Goal: Task Accomplishment & Management: Use online tool/utility

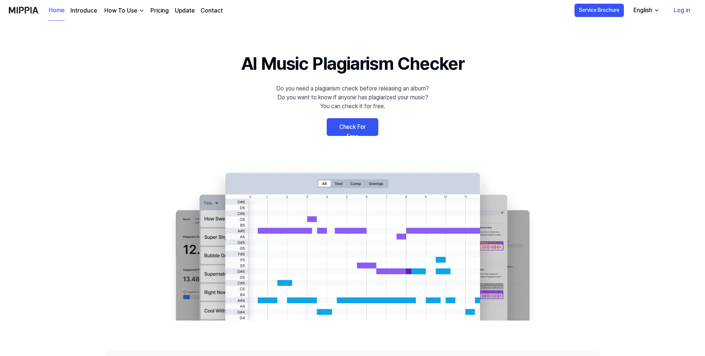
click at [351, 125] on link "Check For Free" at bounding box center [353, 127] width 52 height 18
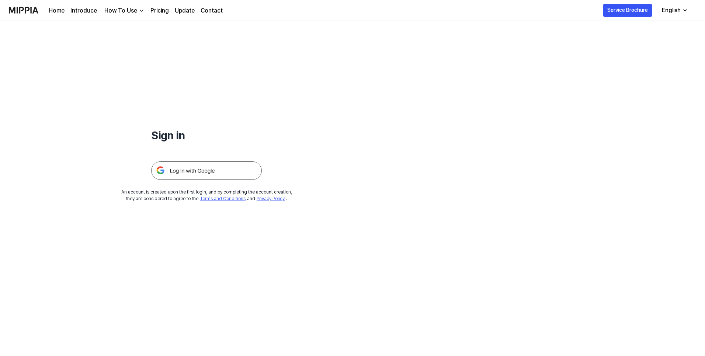
click at [203, 170] on img at bounding box center [206, 170] width 111 height 18
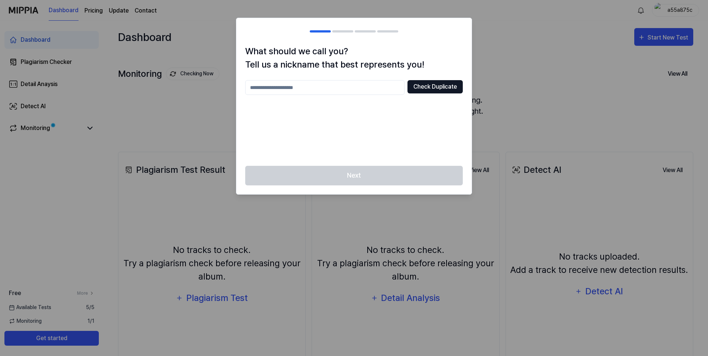
click at [419, 88] on button "Check Duplicate" at bounding box center [435, 86] width 55 height 13
click at [292, 86] on input "text" at bounding box center [324, 87] width 159 height 15
click at [338, 171] on div "Next" at bounding box center [353, 180] width 235 height 28
click at [306, 81] on input "text" at bounding box center [324, 87] width 159 height 15
type input "***"
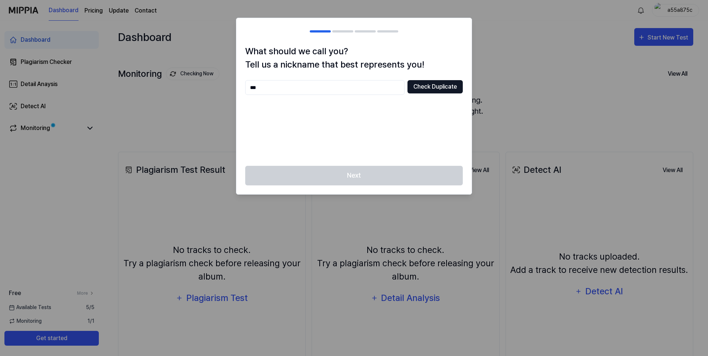
click at [444, 87] on button "Check Duplicate" at bounding box center [435, 86] width 55 height 13
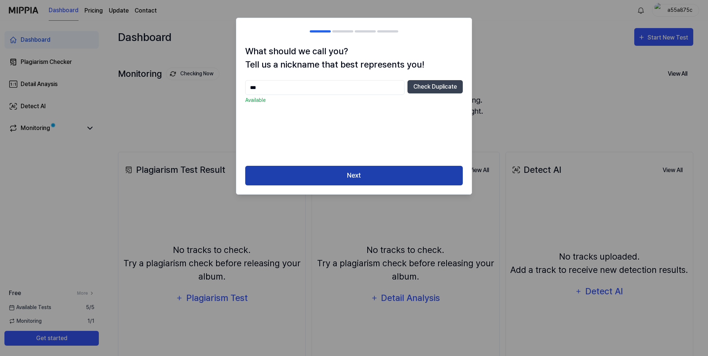
click at [370, 178] on button "Next" at bounding box center [354, 176] width 218 height 20
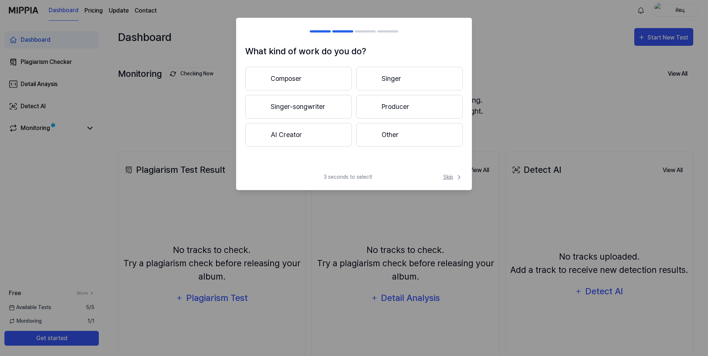
click at [450, 176] on span "Skip" at bounding box center [453, 177] width 20 height 8
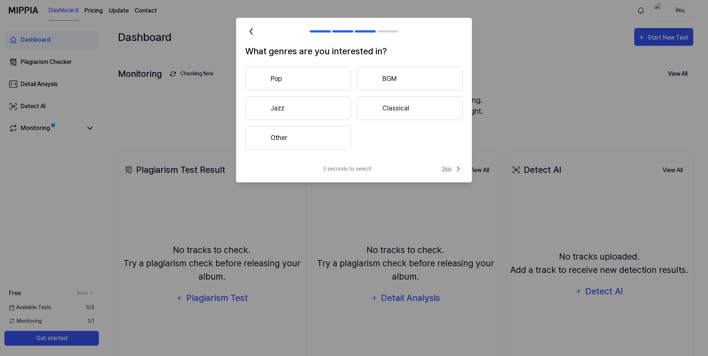
click at [454, 165] on icon at bounding box center [458, 168] width 9 height 9
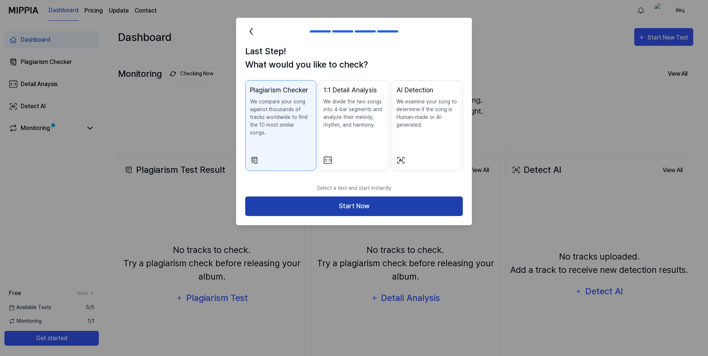
click at [413, 196] on button "Start Now" at bounding box center [354, 206] width 218 height 20
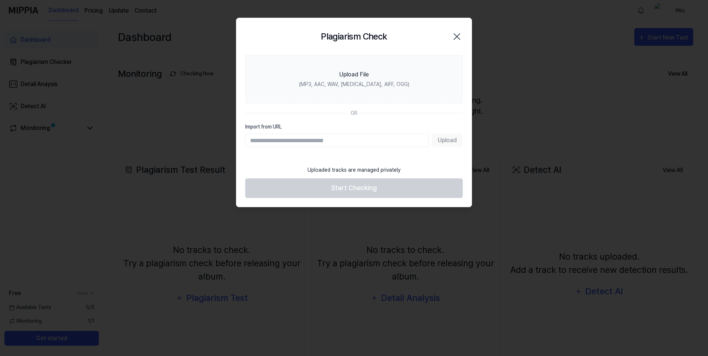
drag, startPoint x: 450, startPoint y: 37, endPoint x: 453, endPoint y: 37, distance: 3.7
click at [453, 37] on div "Plagiarism Check Close" at bounding box center [354, 36] width 218 height 19
click at [457, 37] on icon "button" at bounding box center [457, 37] width 6 height 6
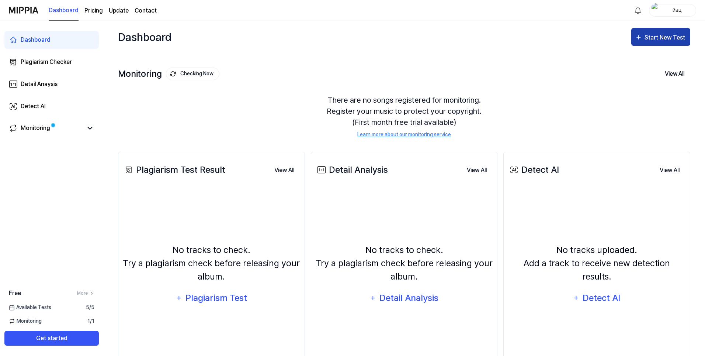
click at [664, 38] on div "Start New Test" at bounding box center [666, 38] width 42 height 10
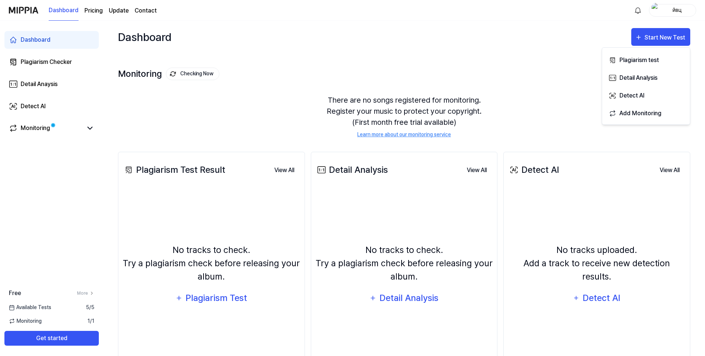
click at [510, 70] on div "Monitoring Checking Now View All" at bounding box center [404, 74] width 572 height 12
click at [36, 126] on div "Monitoring" at bounding box center [36, 128] width 30 height 9
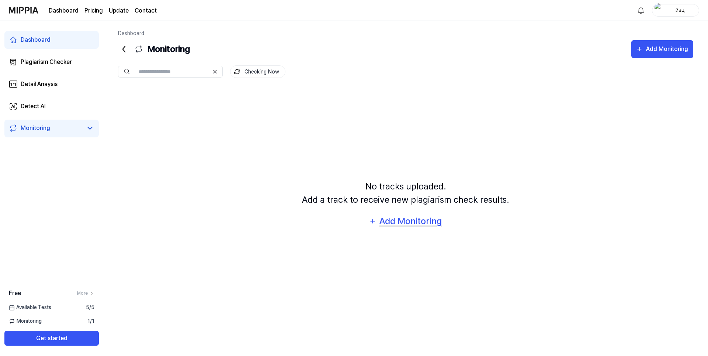
click at [412, 222] on div "Add Monitoring" at bounding box center [411, 221] width 64 height 14
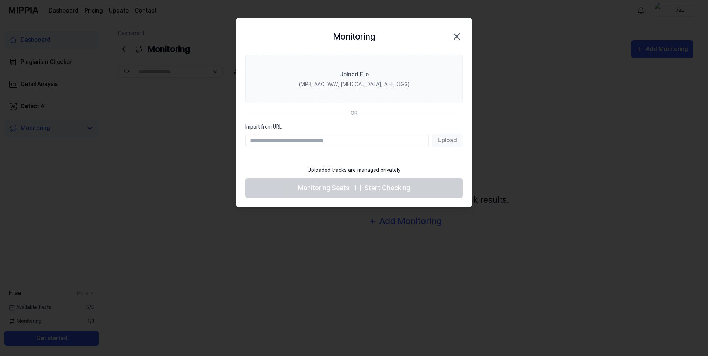
click at [445, 139] on div "Upload" at bounding box center [354, 139] width 218 height 13
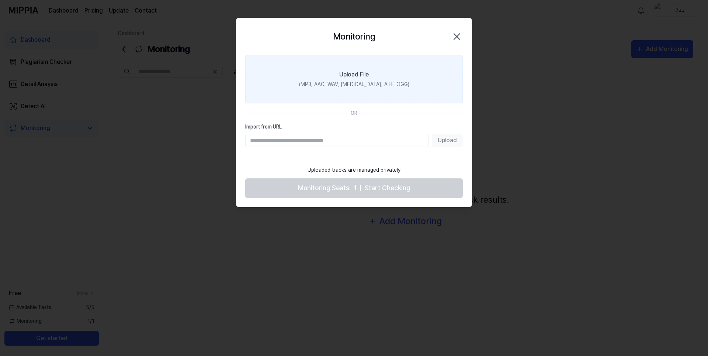
click at [320, 84] on div "(MP3, AAC, WAV, FLAC, AIFF, OGG)" at bounding box center [354, 84] width 110 height 8
click at [0, 0] on input "Upload File (MP3, AAC, WAV, FLAC, AIFF, OGG)" at bounding box center [0, 0] width 0 height 0
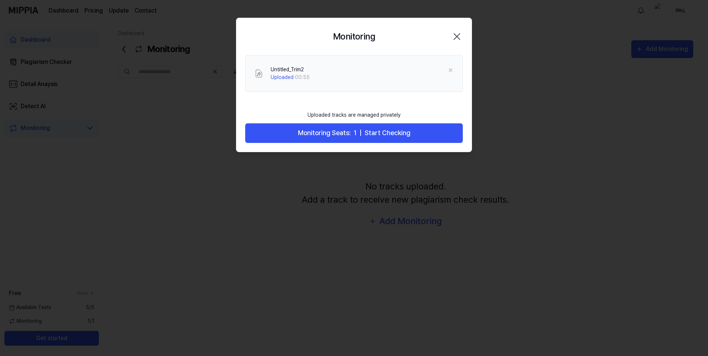
click at [351, 191] on div at bounding box center [354, 178] width 708 height 356
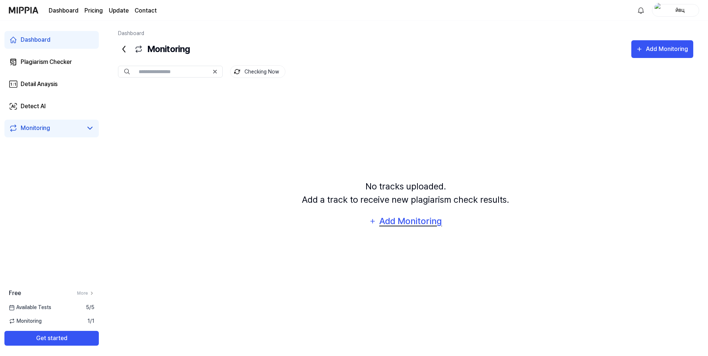
click at [395, 219] on div "Add Monitoring" at bounding box center [411, 221] width 64 height 14
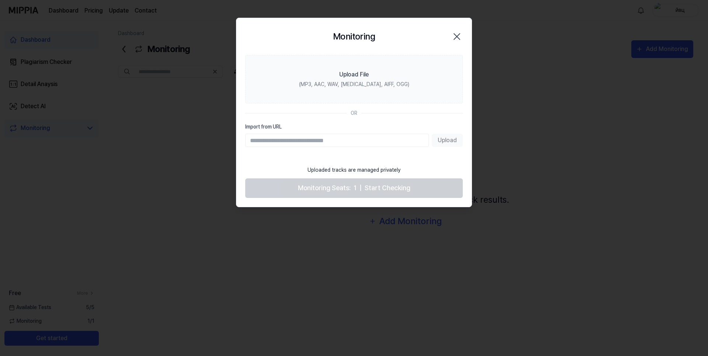
click at [445, 142] on div "Upload" at bounding box center [354, 139] width 218 height 13
click at [353, 113] on div "OR" at bounding box center [354, 113] width 7 height 8
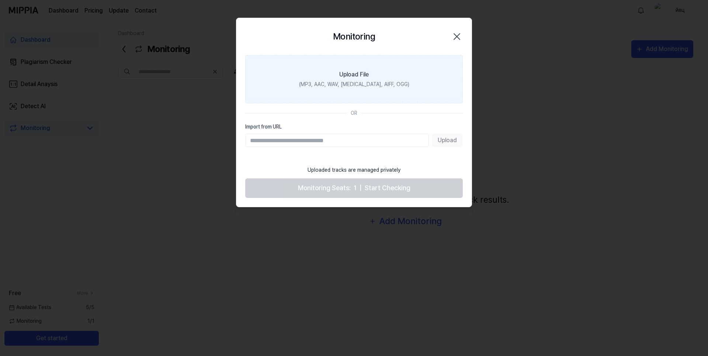
click at [335, 84] on div "(MP3, AAC, WAV, FLAC, AIFF, OGG)" at bounding box center [354, 84] width 110 height 8
click at [0, 0] on input "Upload File (MP3, AAC, WAV, FLAC, AIFF, OGG)" at bounding box center [0, 0] width 0 height 0
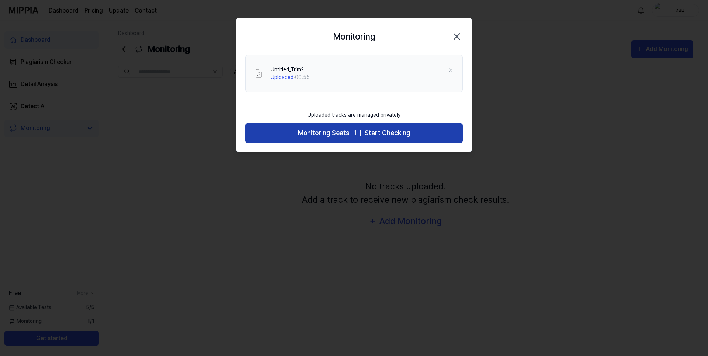
click at [304, 133] on span "Monitoring Seats:" at bounding box center [324, 133] width 53 height 11
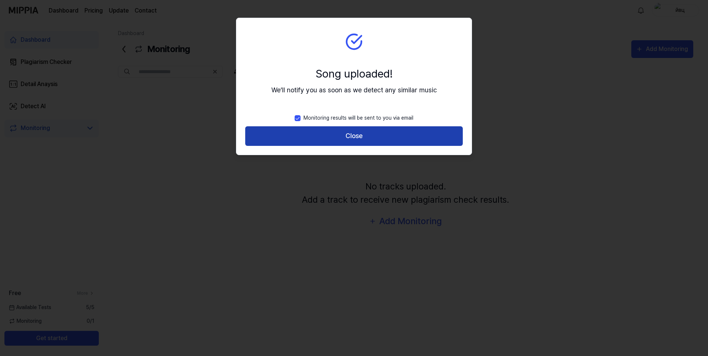
click at [308, 132] on button "Close" at bounding box center [354, 136] width 218 height 20
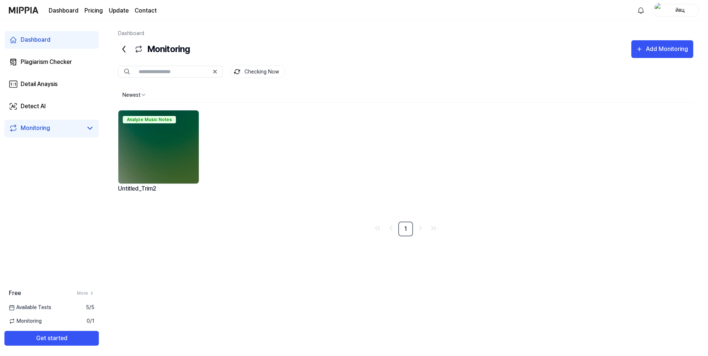
click at [136, 188] on div "Untitled_Trim2" at bounding box center [158, 193] width 81 height 19
click at [139, 92] on html "Dashboard Pricing Update Contact йвц Dashboard Plagiarism Checker Detail Anaysi…" at bounding box center [354, 178] width 708 height 356
click at [150, 110] on div "Analyze Music Notes" at bounding box center [158, 147] width 81 height 74
click at [157, 125] on div "Analyze Music Notes" at bounding box center [158, 118] width 80 height 16
click at [440, 209] on div "Analyze Music Notes Untitled_Trim2" at bounding box center [405, 162] width 575 height 105
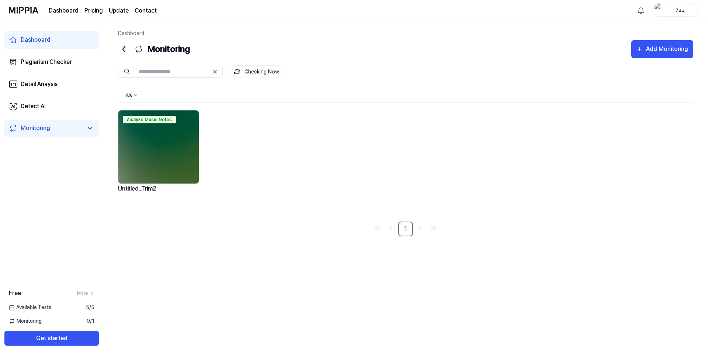
click at [164, 191] on div "Untitled_Trim2" at bounding box center [158, 193] width 81 height 19
click at [150, 183] on div "Analyze Music Notes" at bounding box center [158, 147] width 81 height 74
click at [145, 188] on div "Untitled_Trim2" at bounding box center [158, 193] width 81 height 19
click at [159, 167] on img at bounding box center [158, 146] width 80 height 73
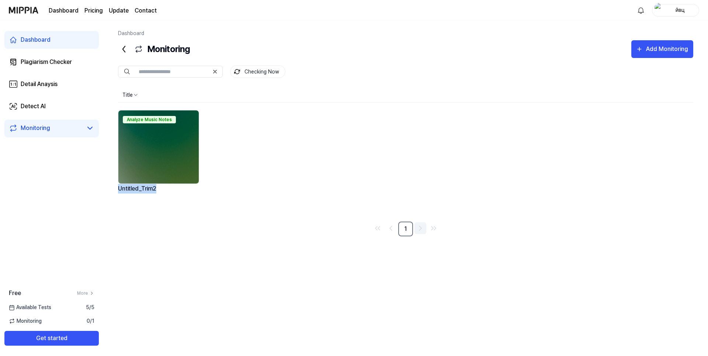
click at [421, 227] on icon "Go to next page" at bounding box center [420, 227] width 9 height 9
click at [413, 228] on link "1" at bounding box center [405, 228] width 15 height 15
click at [155, 132] on img at bounding box center [158, 146] width 80 height 73
click at [158, 123] on div "Analyze Music Notes" at bounding box center [149, 119] width 53 height 7
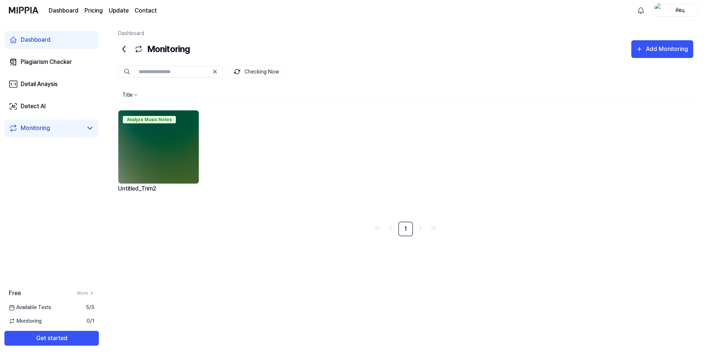
click at [163, 121] on div "Analyze Music Notes" at bounding box center [149, 119] width 53 height 7
click at [85, 334] on button "Get started" at bounding box center [51, 337] width 94 height 15
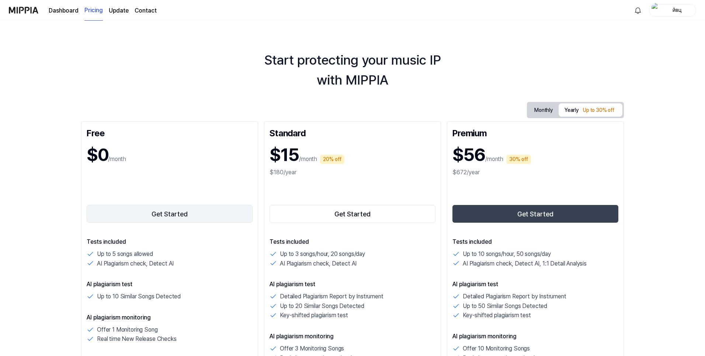
click at [172, 214] on button "Get Started" at bounding box center [170, 214] width 166 height 18
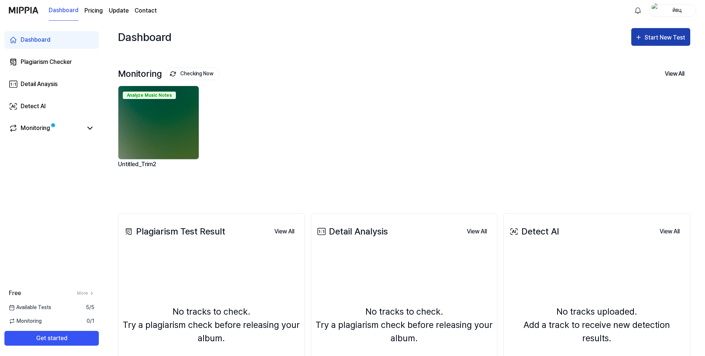
click at [683, 31] on button "Start New Test" at bounding box center [660, 37] width 59 height 18
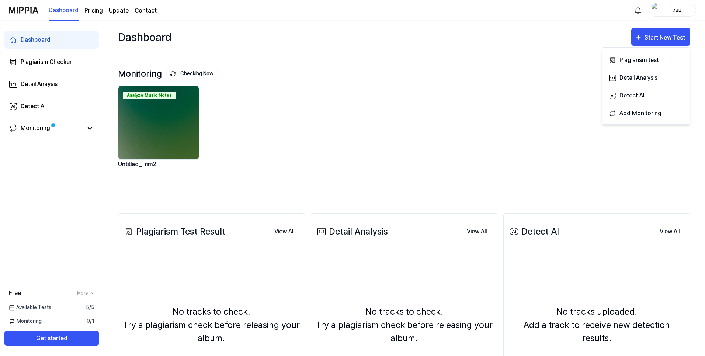
click at [469, 118] on div "Analyze Music Notes Untitled_Trim2" at bounding box center [398, 138] width 572 height 105
click at [123, 162] on div "Untitled_Trim2" at bounding box center [159, 168] width 83 height 19
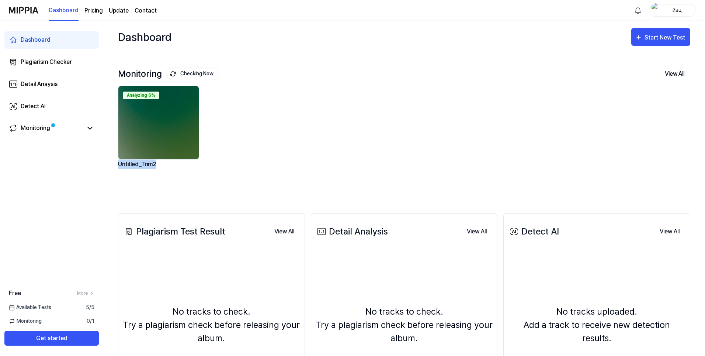
click at [123, 162] on div "Untitled_Trim2" at bounding box center [159, 168] width 83 height 19
click at [151, 104] on img at bounding box center [158, 122] width 80 height 73
click at [152, 92] on div "Analyzing 6%" at bounding box center [141, 94] width 37 height 7
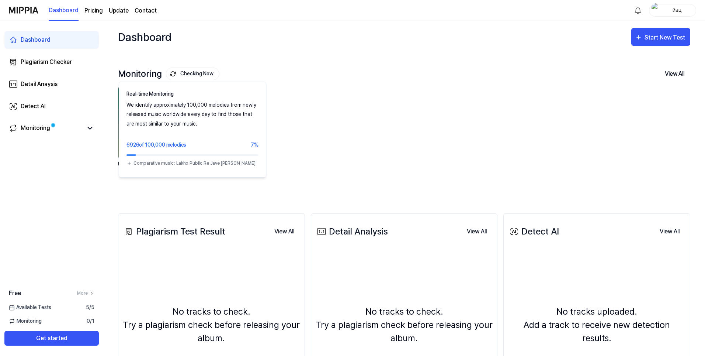
click at [193, 73] on button "Checking Now" at bounding box center [192, 73] width 53 height 13
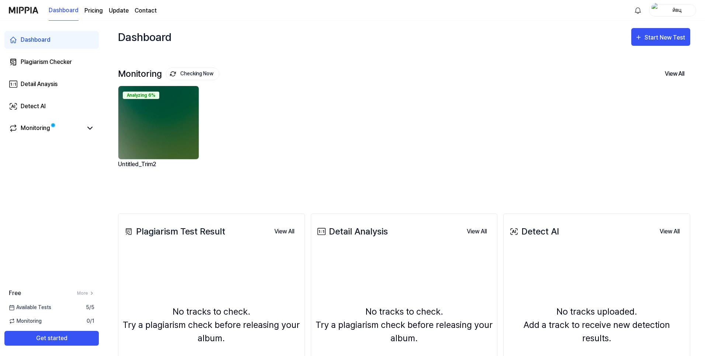
click at [193, 73] on button "Checking Now" at bounding box center [192, 73] width 53 height 13
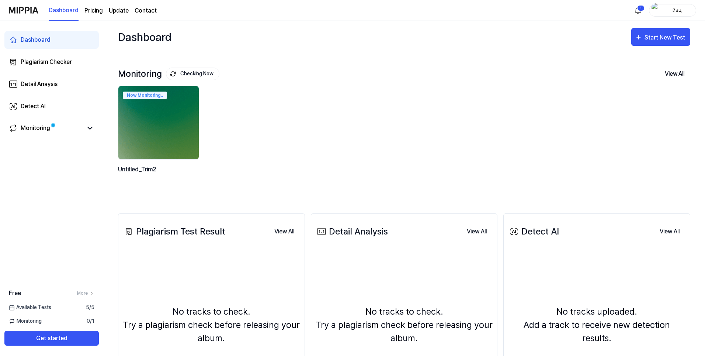
click at [167, 121] on img at bounding box center [158, 122] width 89 height 80
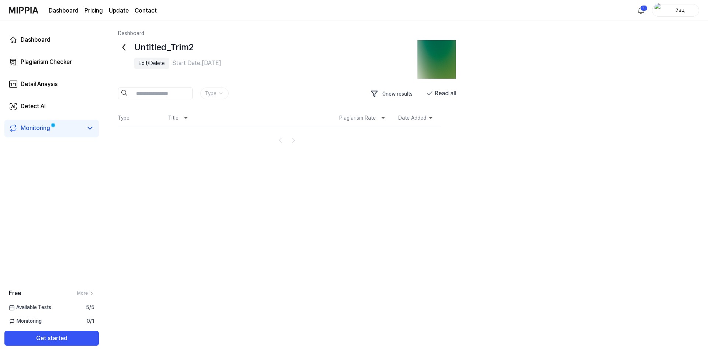
click at [432, 63] on img at bounding box center [436, 59] width 38 height 38
drag, startPoint x: 174, startPoint y: 63, endPoint x: 195, endPoint y: 62, distance: 21.1
click at [195, 62] on div "Start Date: Aug 26, 2025" at bounding box center [196, 63] width 49 height 9
click at [241, 80] on div "Untitled_Trim2 Edit/Delete Start Date: Aug 26, 2025 Type 0 new results Read all…" at bounding box center [294, 93] width 353 height 107
drag, startPoint x: 212, startPoint y: 62, endPoint x: 170, endPoint y: 60, distance: 41.7
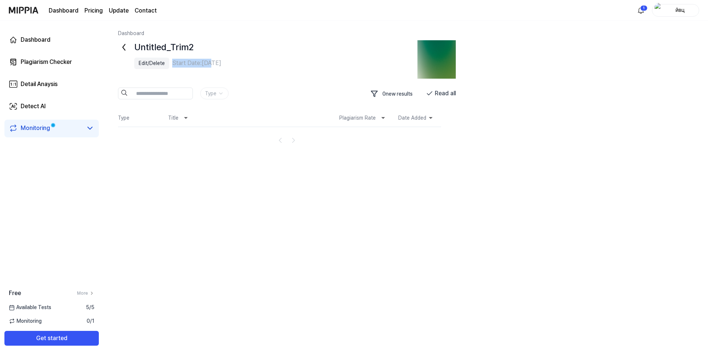
click at [170, 60] on div "Edit/Delete Start Date: Aug 26, 2025" at bounding box center [280, 63] width 292 height 9
copy div "Start Date: Aug"
click at [292, 83] on div "Untitled_Trim2 Edit/Delete Start Date: Aug 26, 2025 Type 0 new results Read all…" at bounding box center [294, 93] width 353 height 107
click at [442, 92] on button "Read all" at bounding box center [441, 93] width 30 height 12
click at [53, 126] on span at bounding box center [53, 125] width 3 height 3
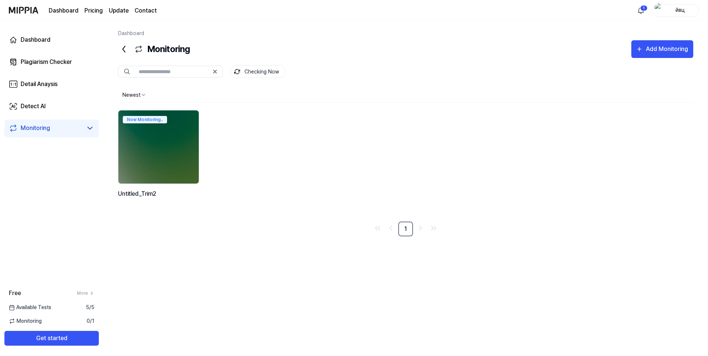
click at [216, 69] on icon at bounding box center [215, 72] width 6 height 6
click at [216, 74] on icon at bounding box center [215, 72] width 6 height 6
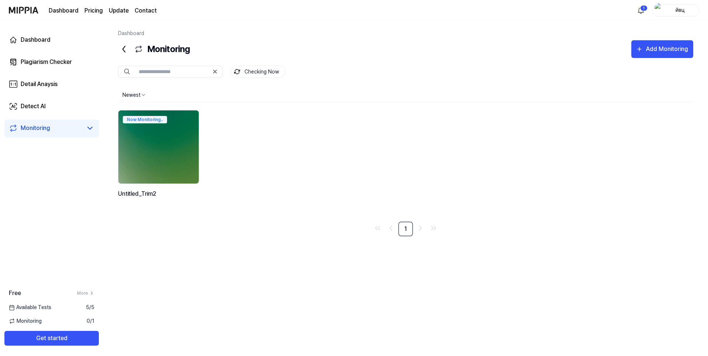
click at [153, 148] on img at bounding box center [158, 147] width 89 height 80
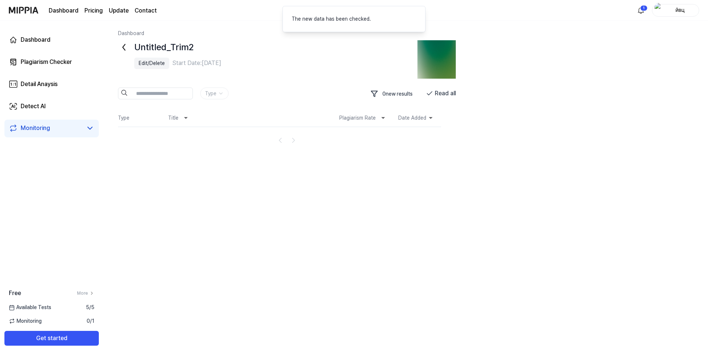
click at [149, 133] on div at bounding box center [287, 137] width 338 height 20
click at [430, 91] on icon at bounding box center [429, 93] width 7 height 7
click at [431, 93] on icon at bounding box center [429, 93] width 7 height 7
click at [427, 115] on icon at bounding box center [430, 117] width 9 height 9
click at [642, 8] on html "Dashboard Pricing Update Contact 1 йвц Dashboard Plagiarism Checker Detail Anay…" at bounding box center [354, 178] width 708 height 356
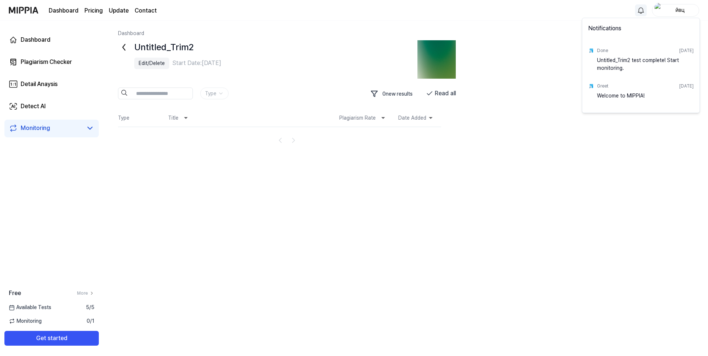
click at [521, 86] on html "Dashboard Pricing Update Contact йвц Dashboard Plagiarism Checker Detail Anaysi…" at bounding box center [354, 178] width 708 height 356
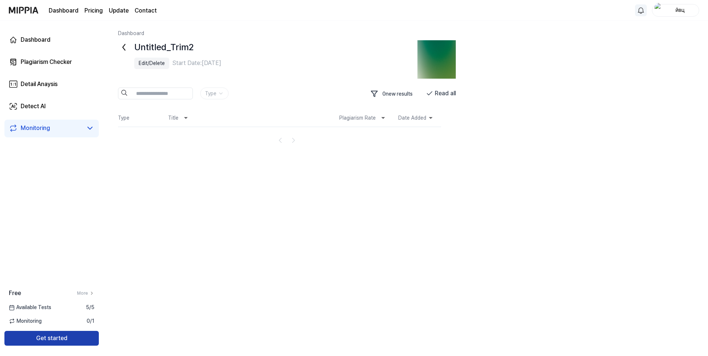
click at [52, 341] on button "Get started" at bounding box center [51, 337] width 94 height 15
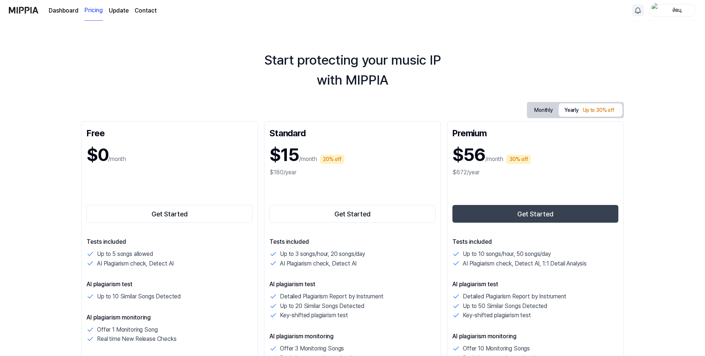
click at [139, 177] on div "Get Started" at bounding box center [170, 200] width 166 height 47
click at [171, 208] on button "Get Started" at bounding box center [170, 214] width 166 height 18
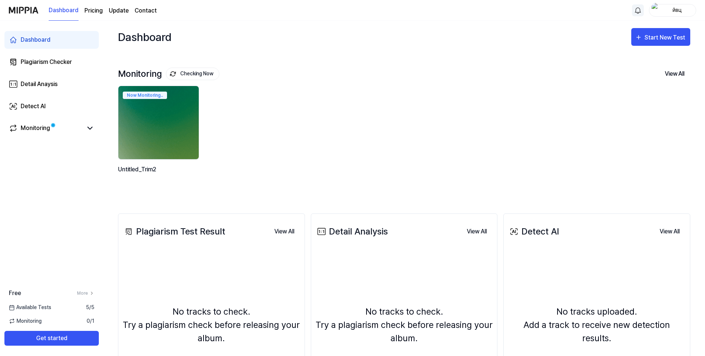
click at [174, 143] on img at bounding box center [158, 122] width 89 height 80
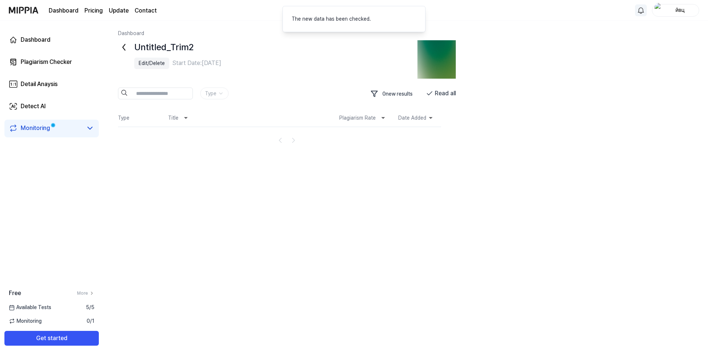
click at [39, 128] on div "Monitoring" at bounding box center [36, 128] width 30 height 9
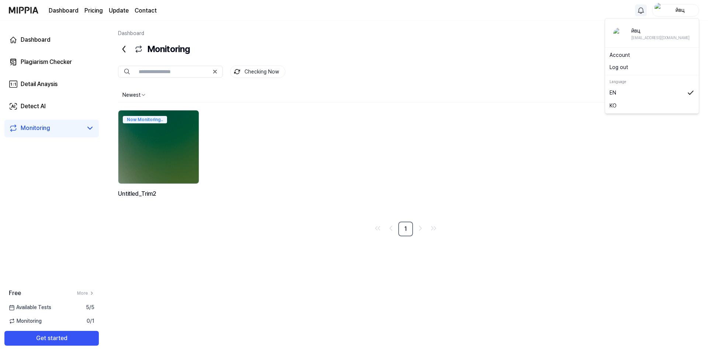
click at [680, 12] on div "йвц" at bounding box center [680, 10] width 29 height 8
click at [631, 65] on button "Log out" at bounding box center [652, 67] width 85 height 8
click at [680, 15] on div "йвц" at bounding box center [675, 10] width 47 height 13
